Goal: Task Accomplishment & Management: Complete application form

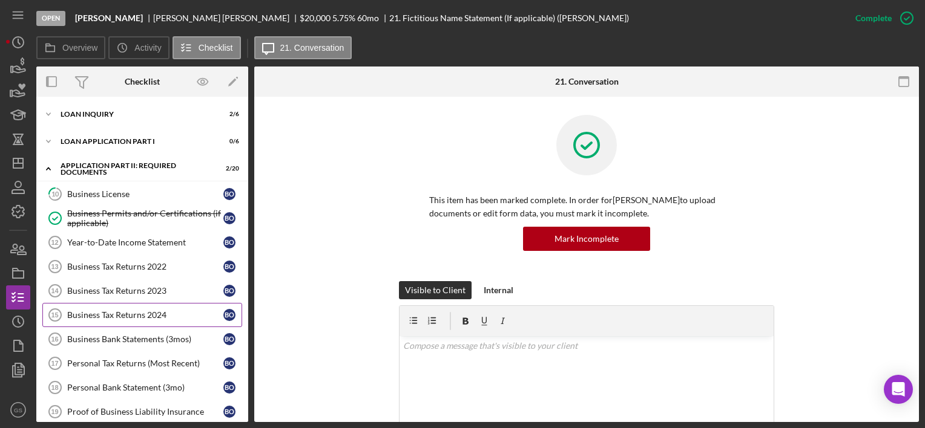
scroll to position [197, 0]
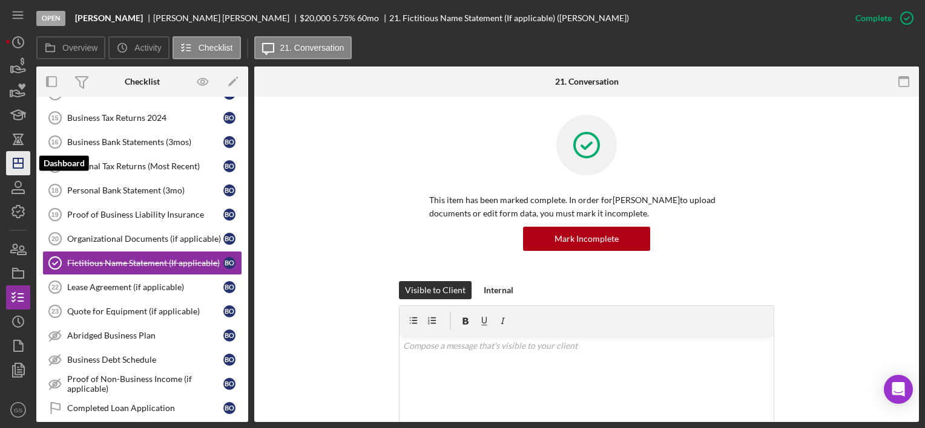
click at [17, 163] on line "button" at bounding box center [18, 163] width 10 height 0
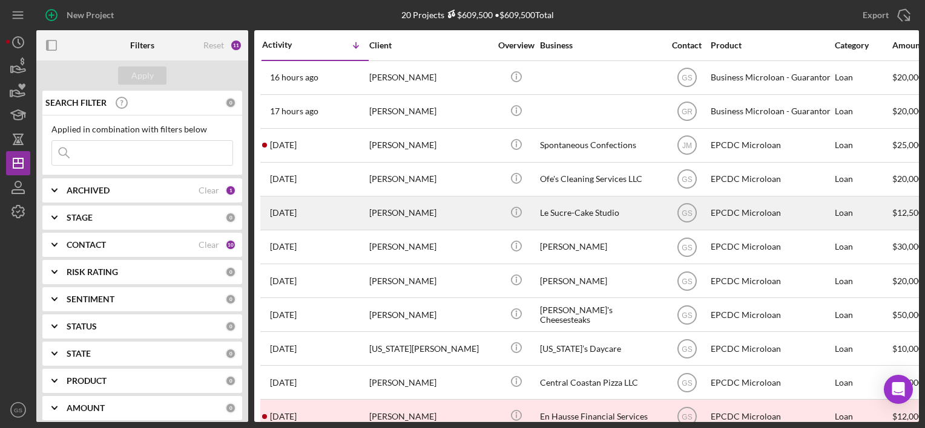
click at [618, 210] on div "Le Sucre-Cake Studio" at bounding box center [600, 213] width 121 height 32
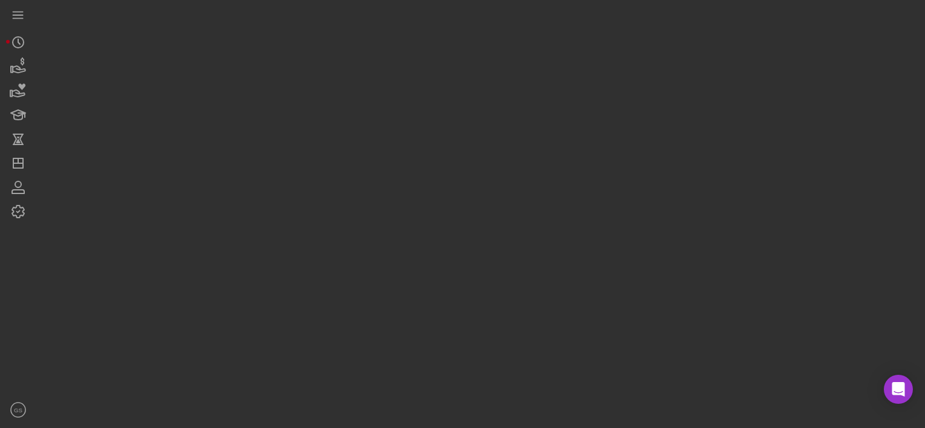
click at [618, 210] on div at bounding box center [477, 211] width 882 height 422
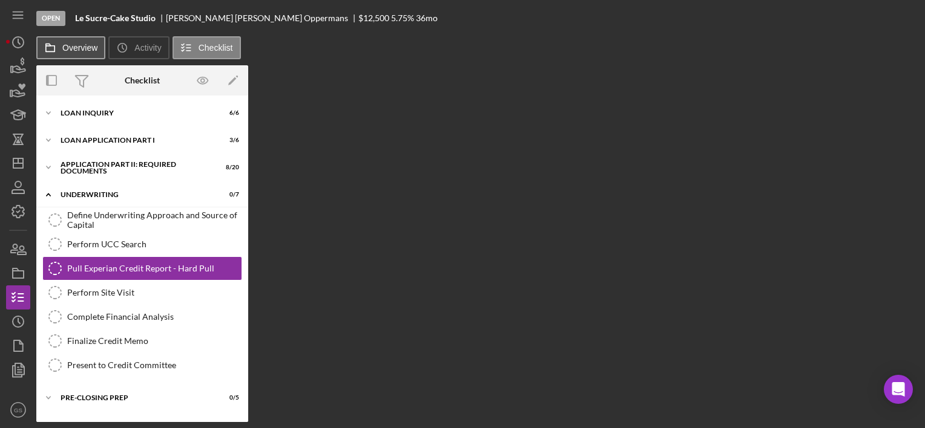
scroll to position [9, 0]
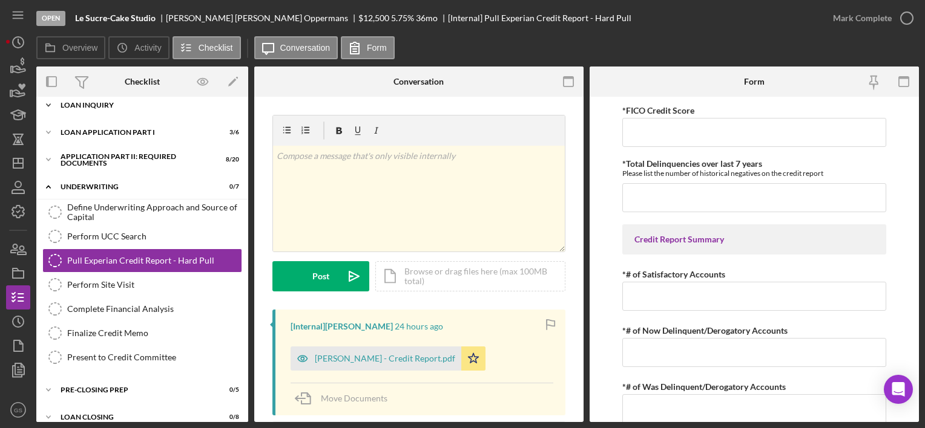
click at [121, 107] on div "Loan Inquiry" at bounding box center [147, 105] width 172 height 7
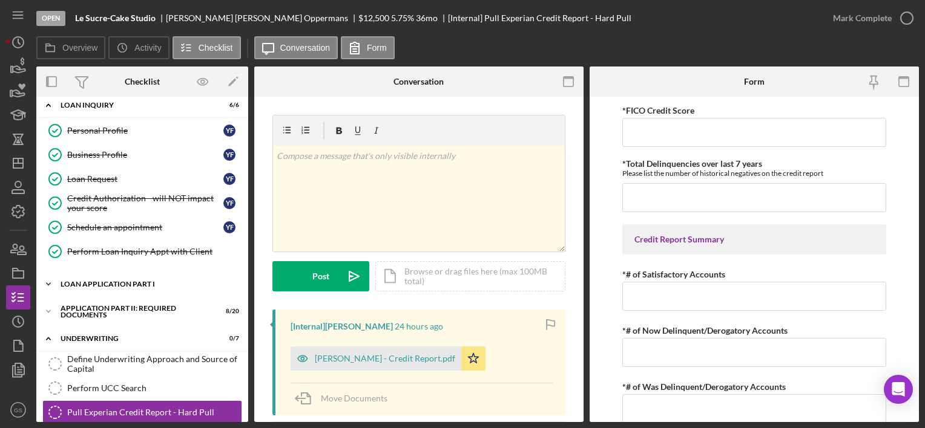
click at [116, 281] on div "Loan Application Part I" at bounding box center [147, 284] width 172 height 7
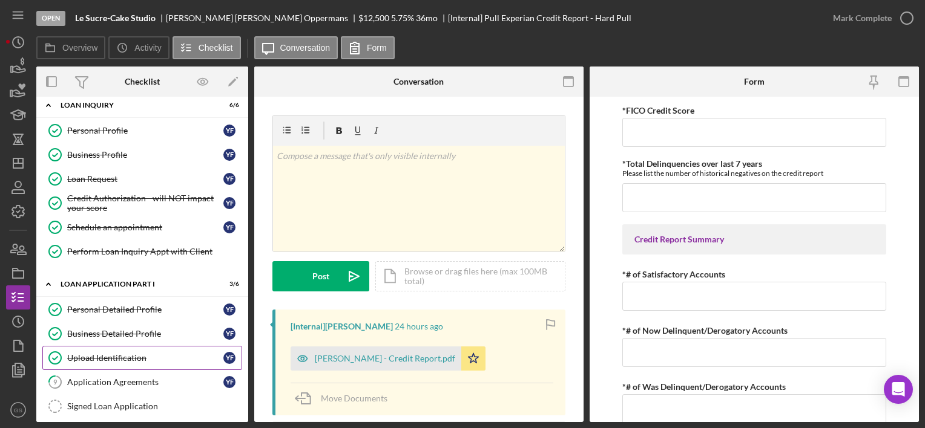
click at [121, 361] on div "Upload Identification" at bounding box center [145, 358] width 156 height 10
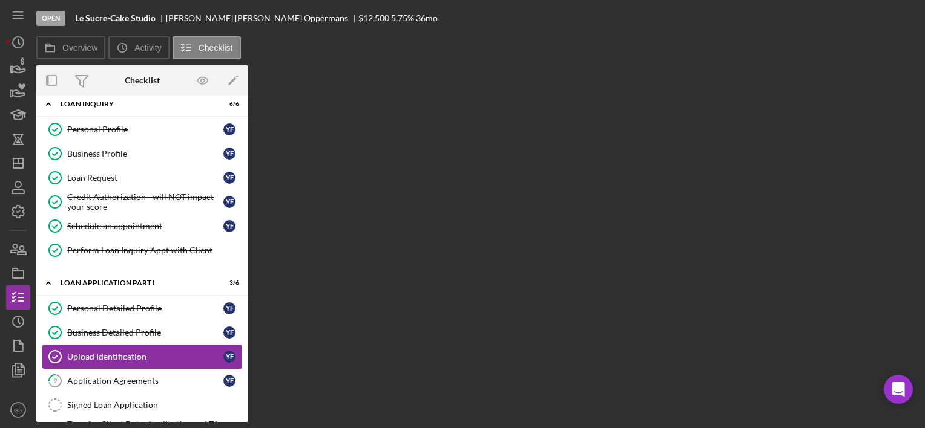
click at [121, 361] on link "Upload Identification Upload Identification Y F" at bounding box center [142, 357] width 200 height 24
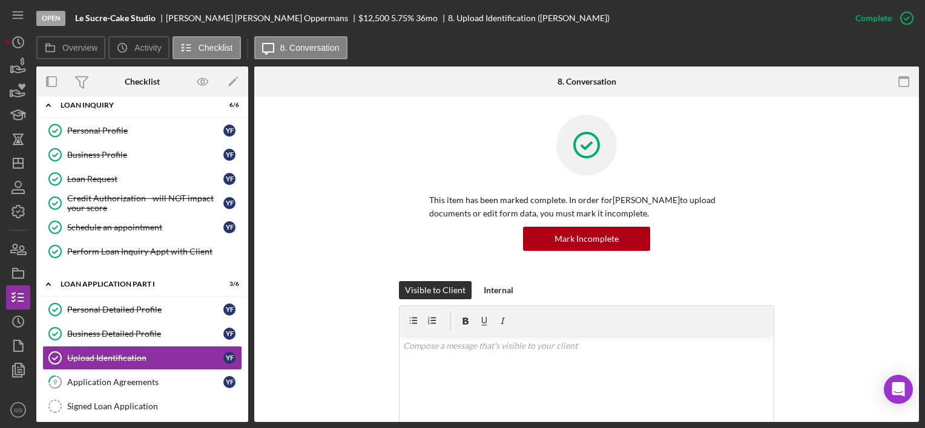
click at [435, 48] on div "Overview Icon/History Activity Checklist Icon/Message 8. Conversation" at bounding box center [477, 48] width 882 height 24
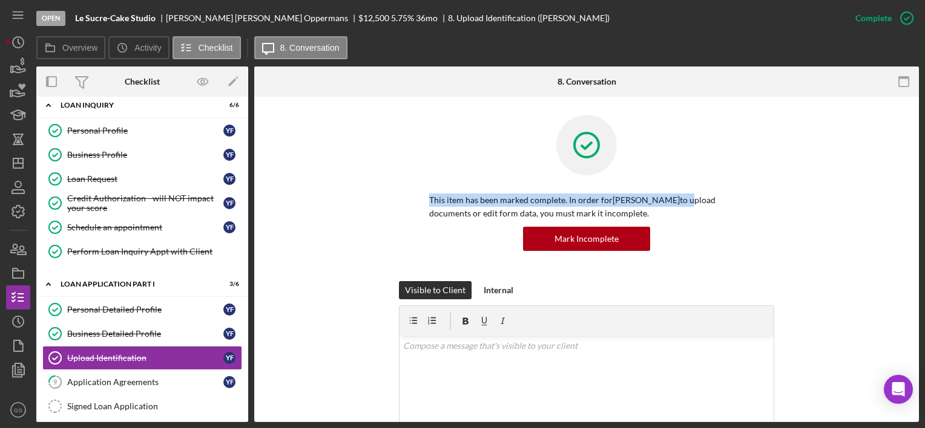
drag, startPoint x: 470, startPoint y: 142, endPoint x: 425, endPoint y: 212, distance: 82.9
click at [425, 212] on div "This item has been marked complete. In order for Yazmin Flores Oppermans to upl…" at bounding box center [586, 198] width 375 height 166
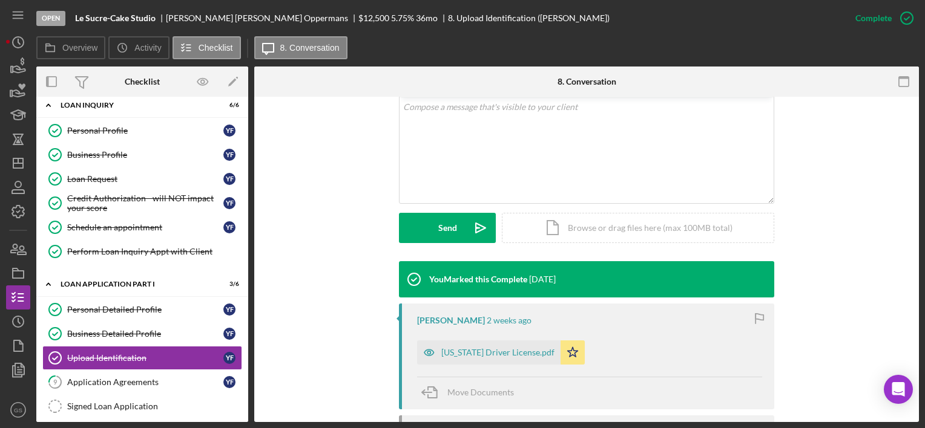
scroll to position [240, 0]
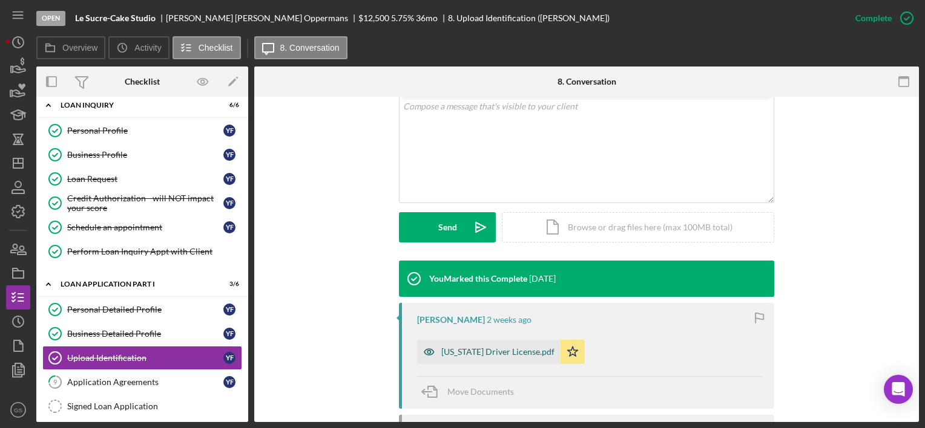
click at [458, 356] on div "[US_STATE] Driver License.pdf" at bounding box center [488, 352] width 143 height 24
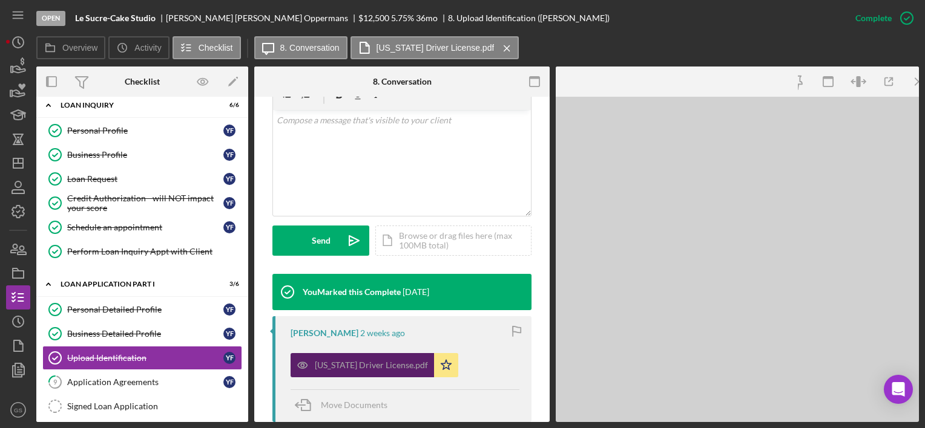
scroll to position [254, 0]
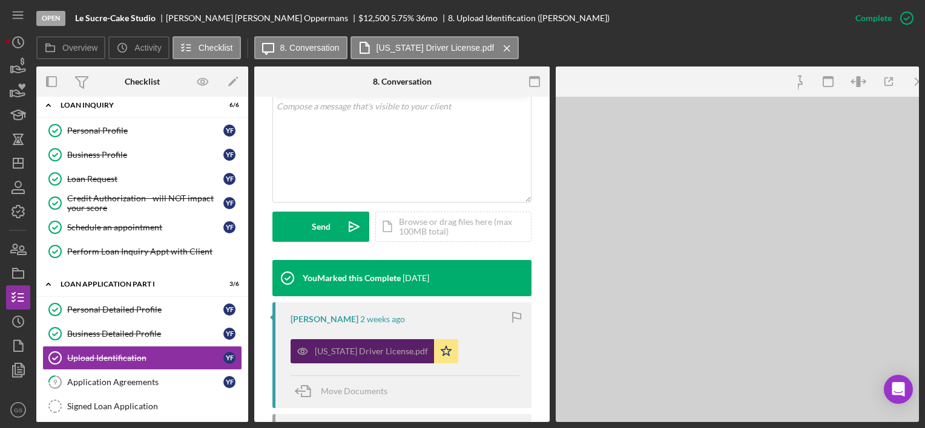
click at [458, 356] on div "California Driver License.pdf Icon/Star" at bounding box center [404, 348] width 229 height 30
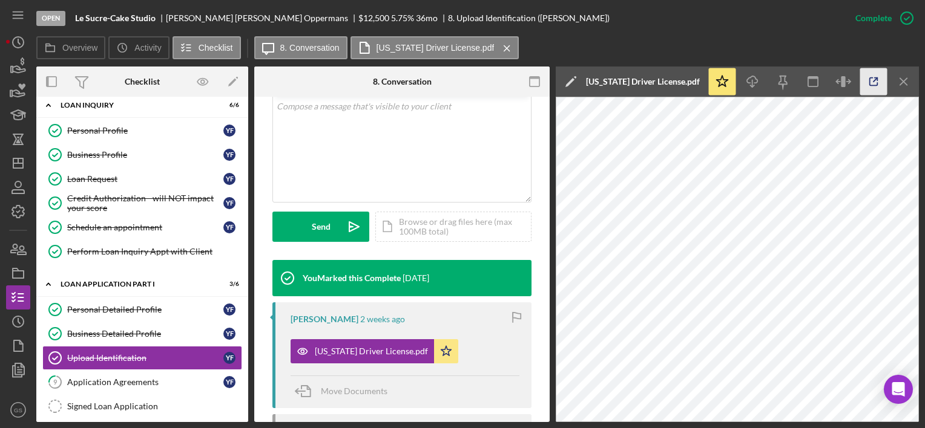
click at [877, 80] on polyline "button" at bounding box center [875, 79] width 3 height 3
click at [123, 126] on div "Personal Profile" at bounding box center [145, 131] width 156 height 10
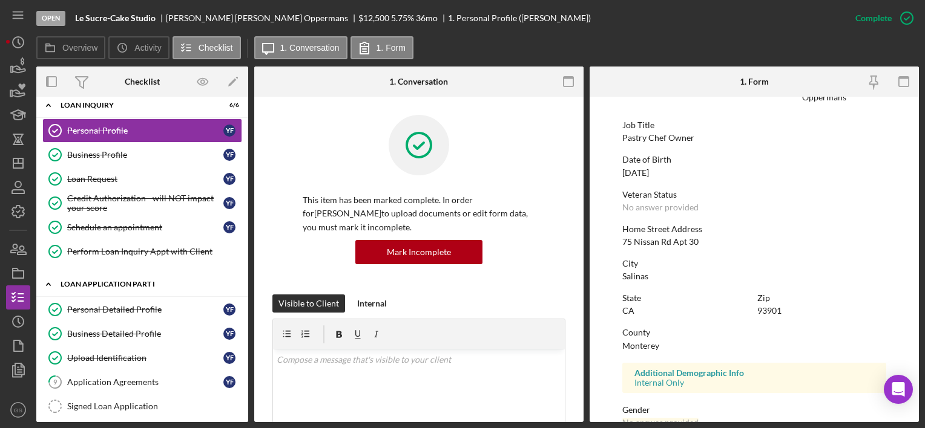
scroll to position [111, 0]
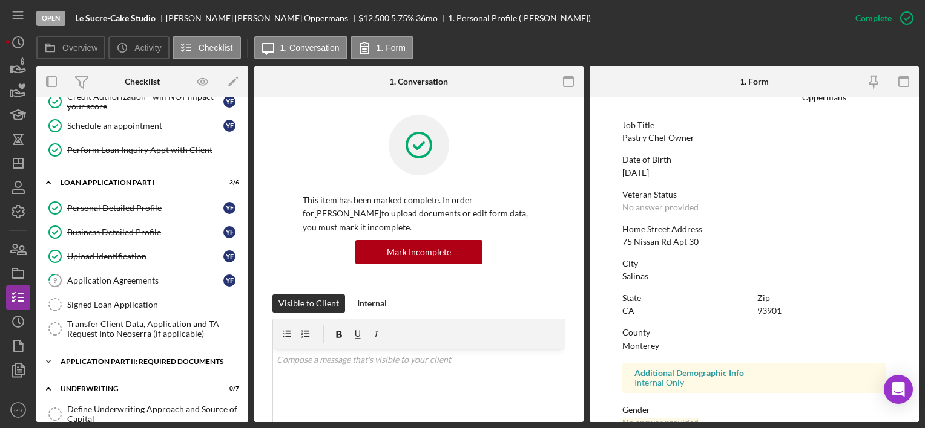
click at [163, 363] on div "Icon/Expander Application Part II: Required Documents 8 / 20" at bounding box center [142, 362] width 212 height 24
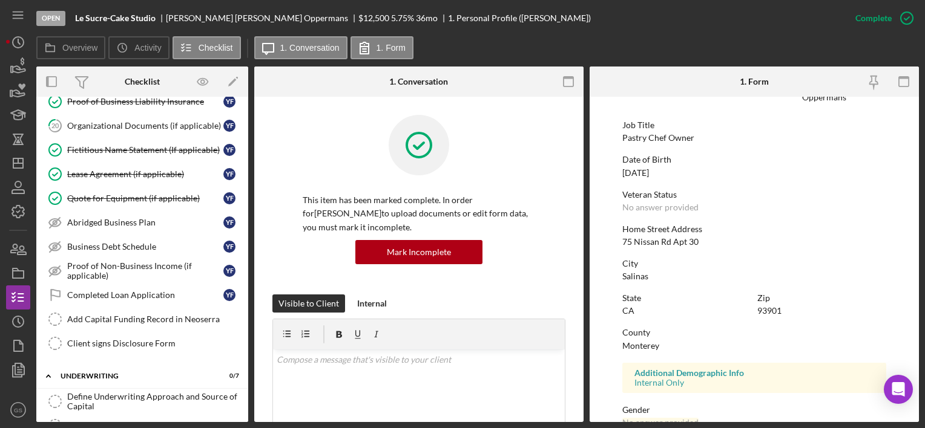
scroll to position [612, 0]
click at [163, 366] on div "Icon/Expander Underwriting 0 / 7" at bounding box center [142, 378] width 212 height 25
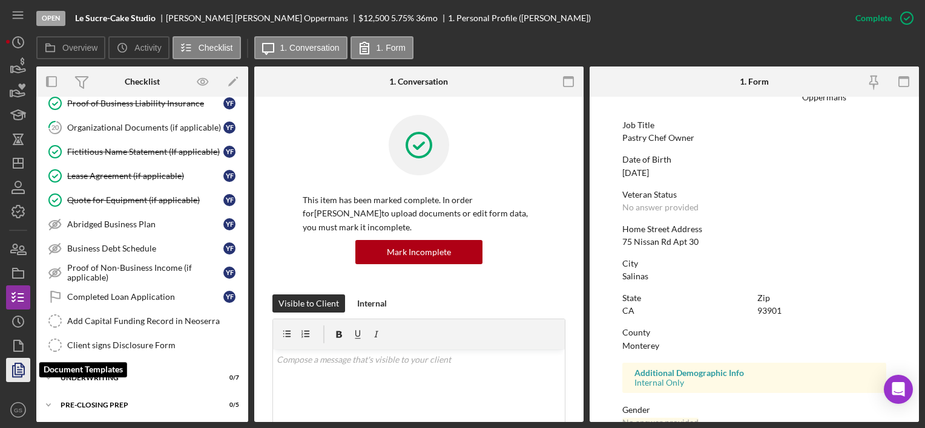
click at [22, 367] on polyline "button" at bounding box center [22, 365] width 3 height 3
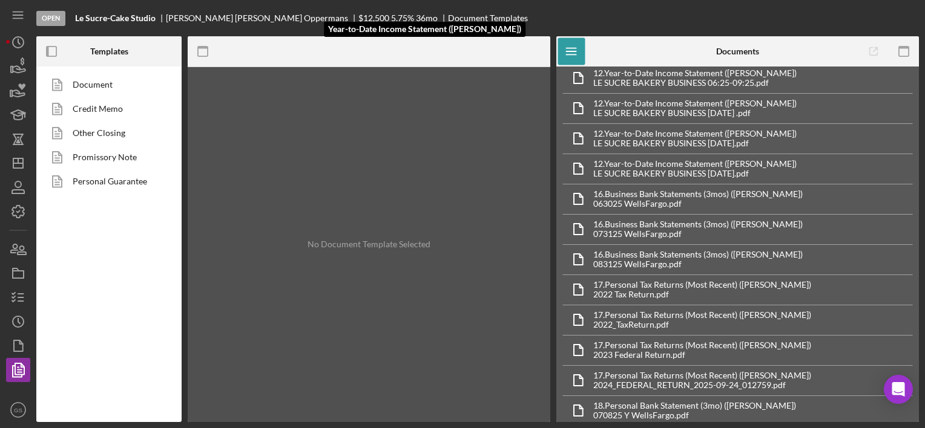
scroll to position [376, 0]
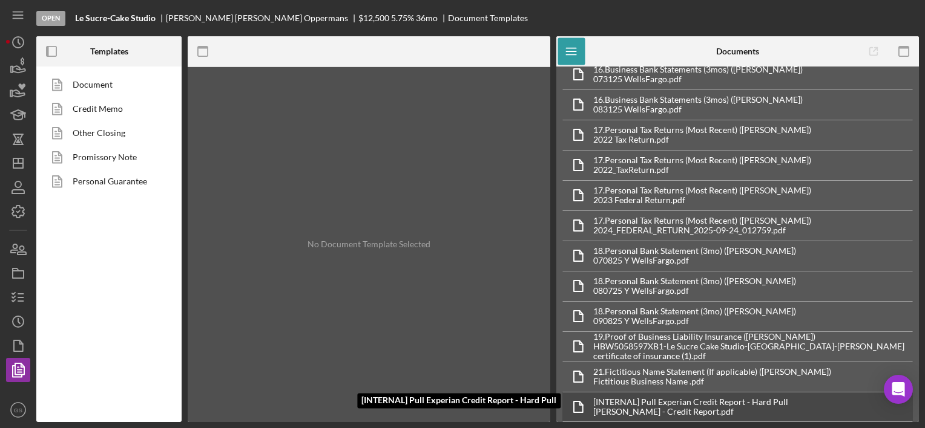
click at [755, 398] on div "[INTERNAL] Pull Experian Credit Report - Hard Pull" at bounding box center [690, 403] width 195 height 10
click at [919, 395] on div "No Document Selected" at bounding box center [919, 245] width 0 height 356
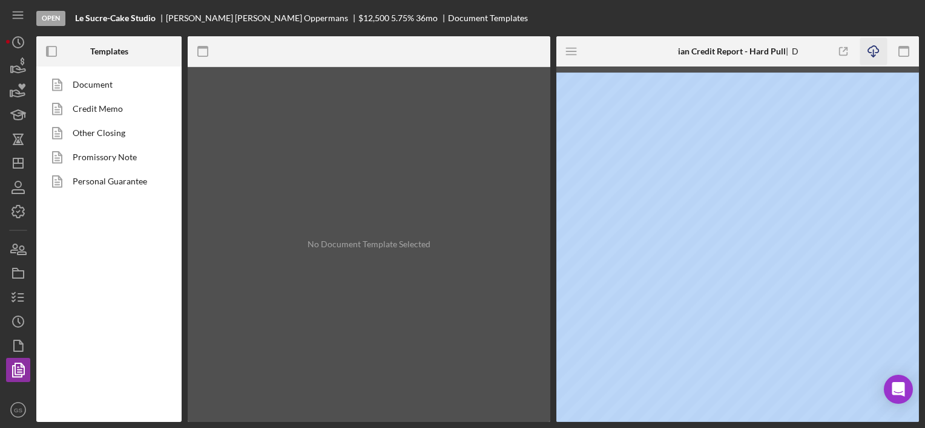
click at [870, 51] on icon "Icon/Download" at bounding box center [873, 51] width 27 height 27
click at [22, 165] on icon "Icon/Dashboard" at bounding box center [18, 163] width 30 height 30
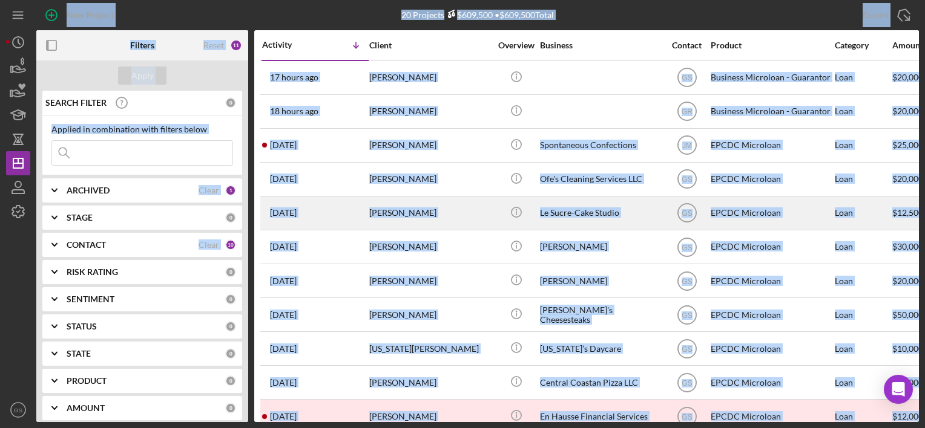
click at [404, 225] on div "[PERSON_NAME]" at bounding box center [429, 213] width 121 height 32
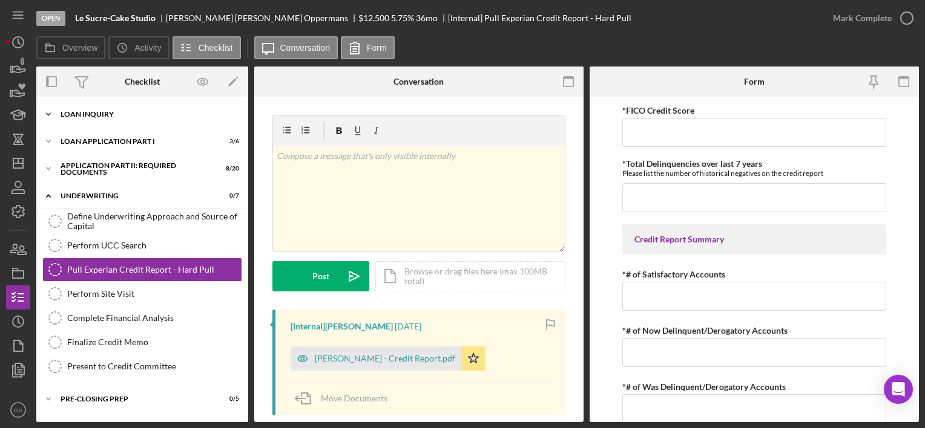
click at [165, 113] on div "Loan Inquiry" at bounding box center [147, 114] width 172 height 7
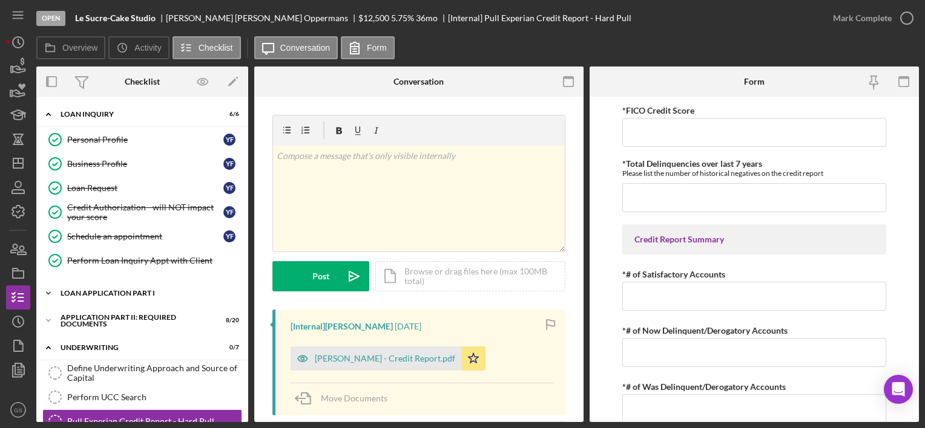
click at [142, 292] on div "Loan Application Part I" at bounding box center [147, 293] width 172 height 7
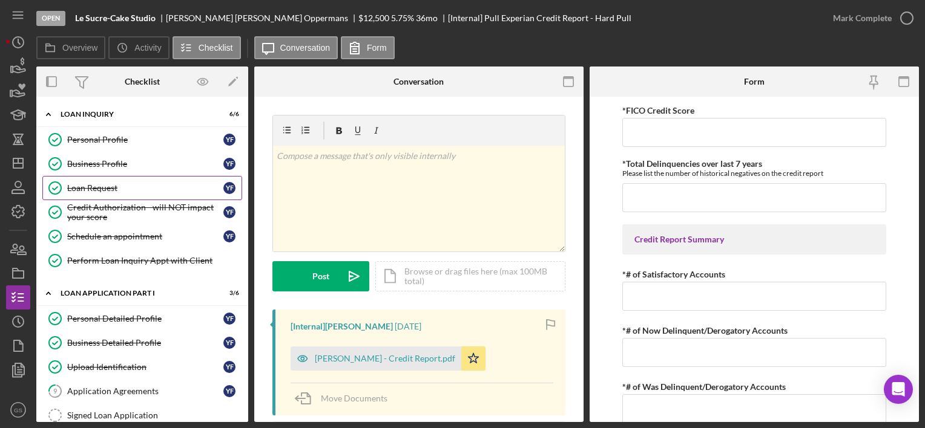
click at [131, 189] on div "Loan Request" at bounding box center [145, 188] width 156 height 10
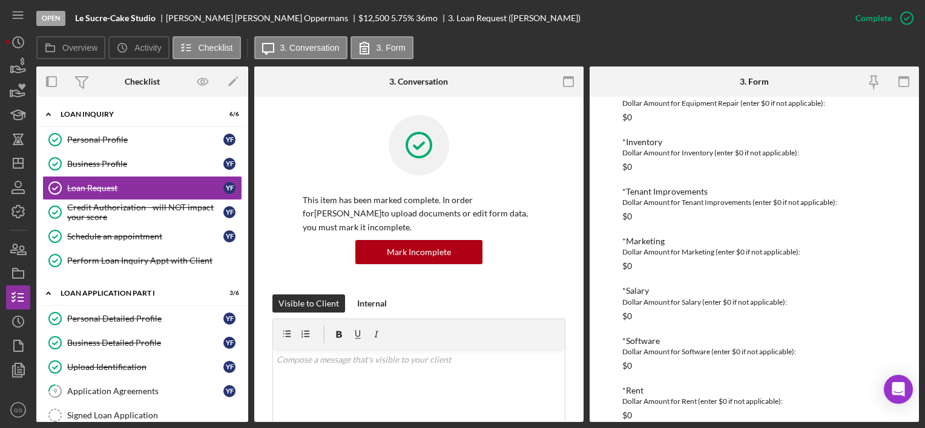
scroll to position [500, 0]
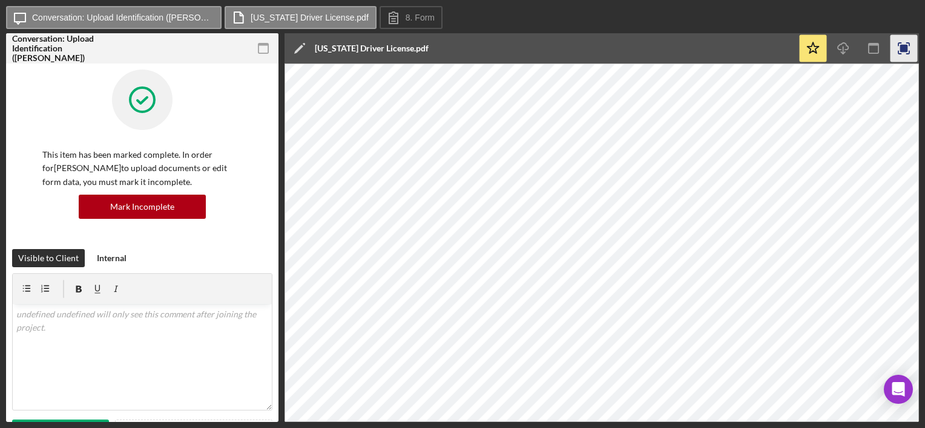
click at [910, 48] on icon "button" at bounding box center [903, 48] width 27 height 27
